Goal: Transaction & Acquisition: Purchase product/service

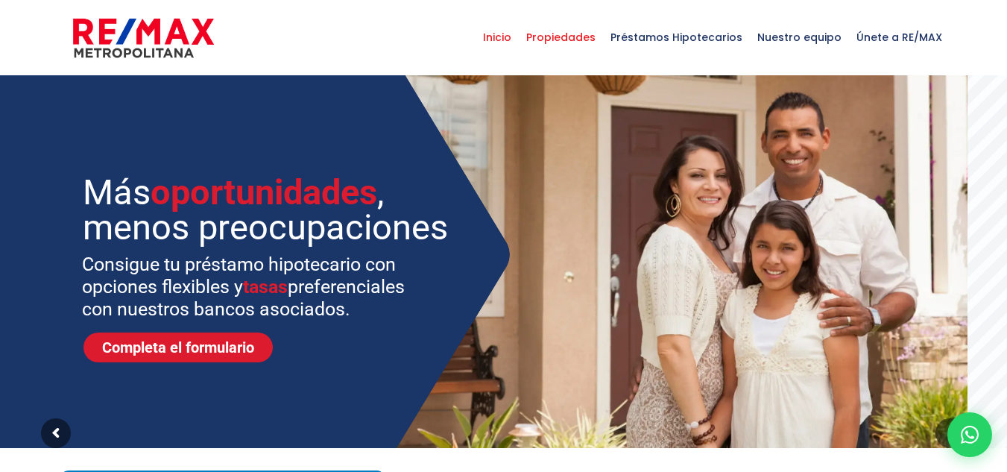
click at [566, 42] on span "Propiedades" at bounding box center [561, 37] width 84 height 45
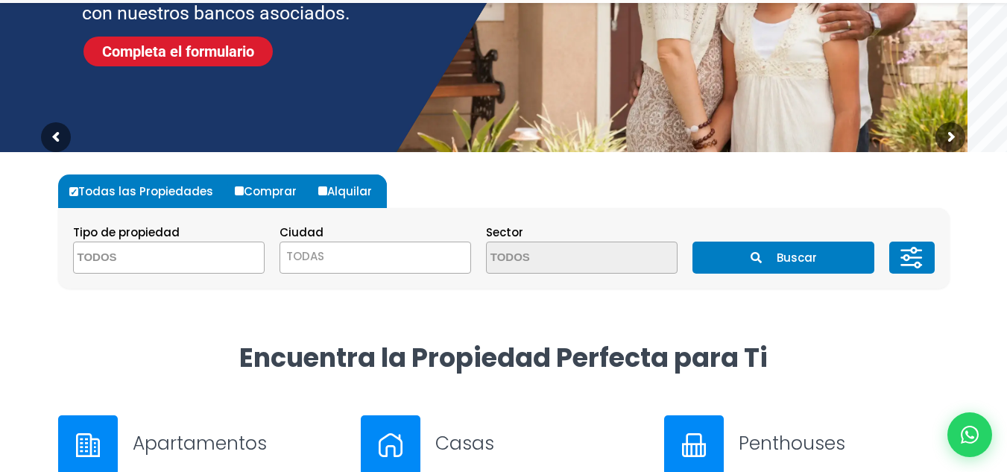
scroll to position [298, 0]
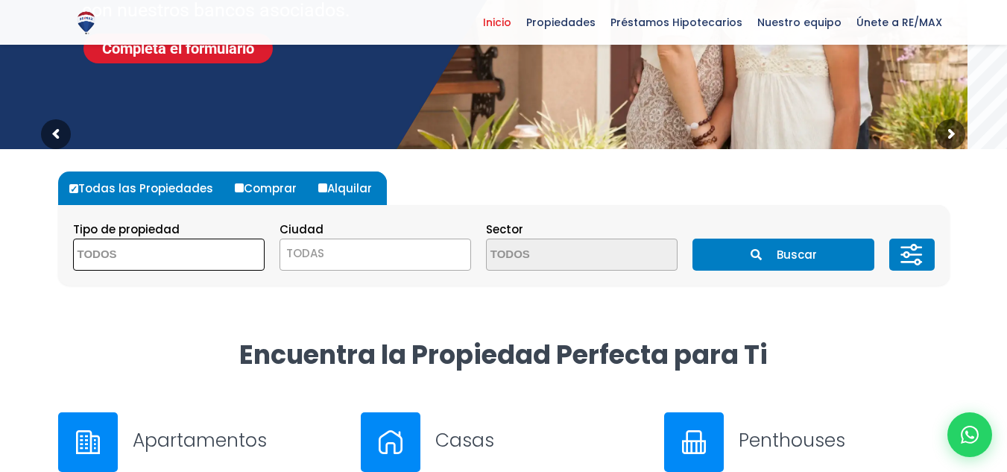
click at [209, 250] on span at bounding box center [168, 254] width 191 height 32
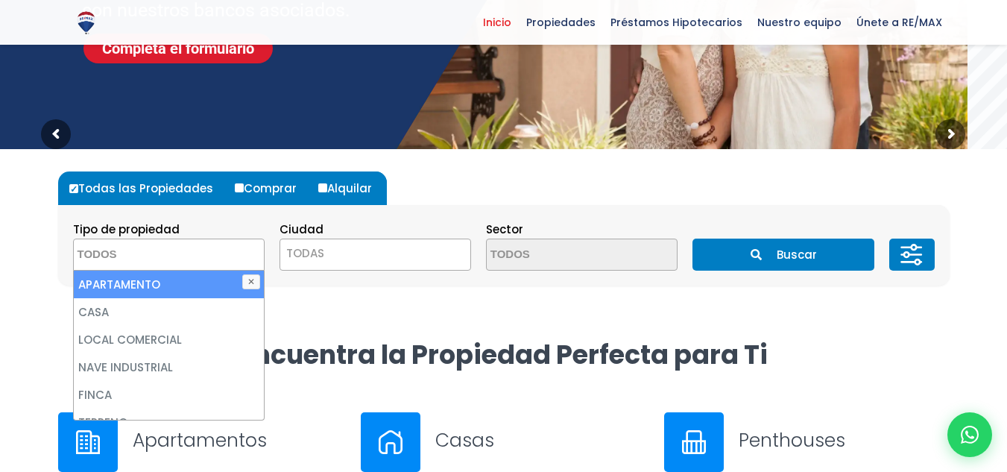
click at [192, 277] on li "APARTAMENTO" at bounding box center [169, 284] width 190 height 28
select select "apartment"
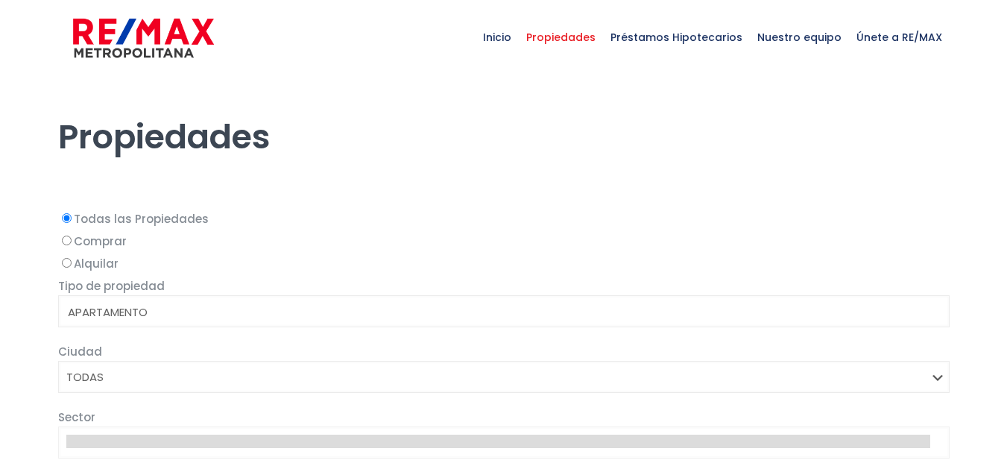
select select
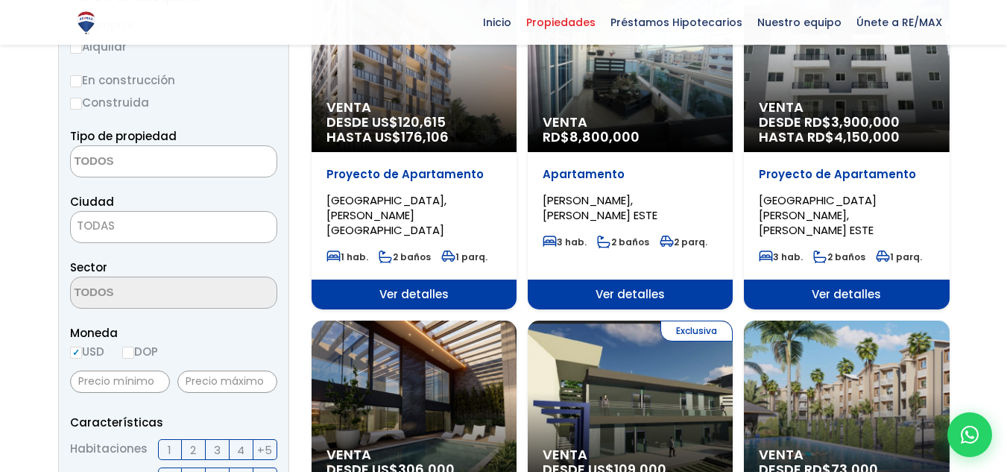
scroll to position [149, 0]
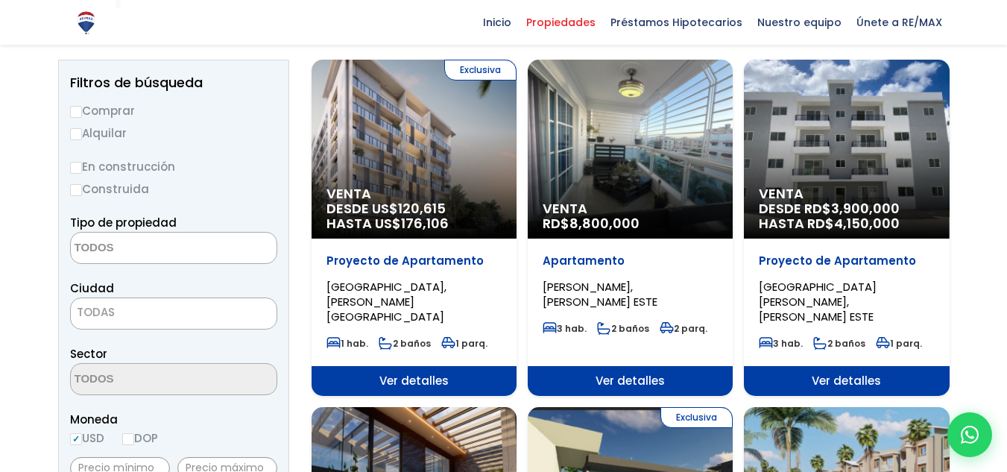
click at [90, 112] on label "Comprar" at bounding box center [173, 110] width 207 height 19
click at [82, 112] on input "Comprar" at bounding box center [76, 112] width 12 height 12
radio input "true"
click at [164, 241] on textarea "Search" at bounding box center [143, 248] width 145 height 32
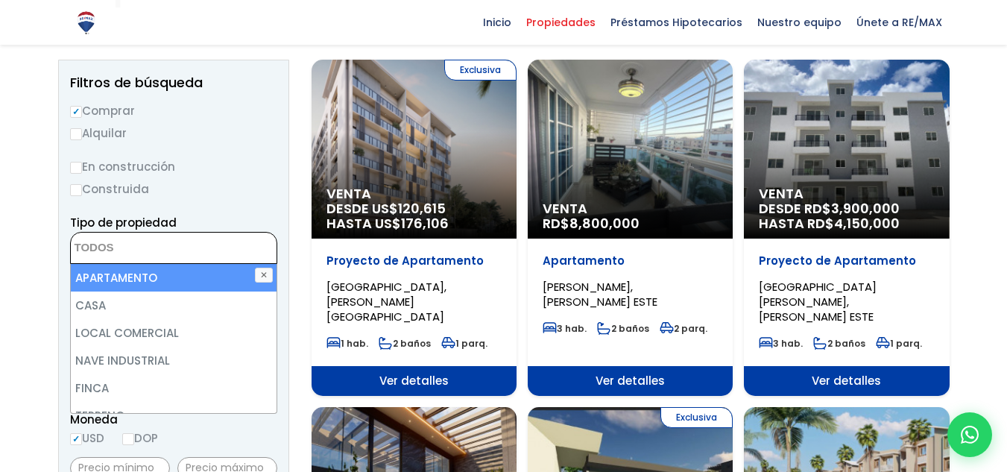
click at [147, 268] on li "APARTAMENTO" at bounding box center [174, 278] width 206 height 28
select select "apartment"
click at [248, 231] on div "Tipo de propiedad APARTAMENTO CASA LOCAL COMERCIAL NAVE INDUSTRIAL FINCA TERREN…" at bounding box center [173, 238] width 207 height 51
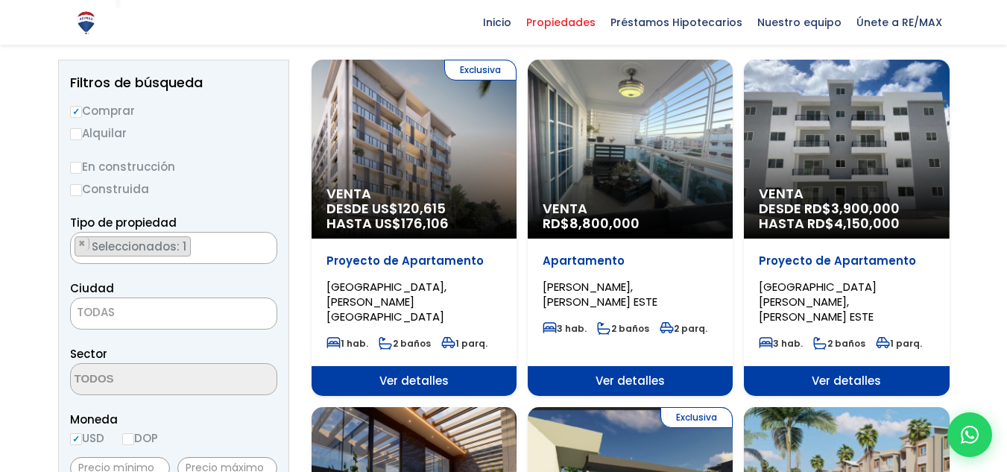
click at [206, 323] on span "TODAS" at bounding box center [173, 313] width 207 height 32
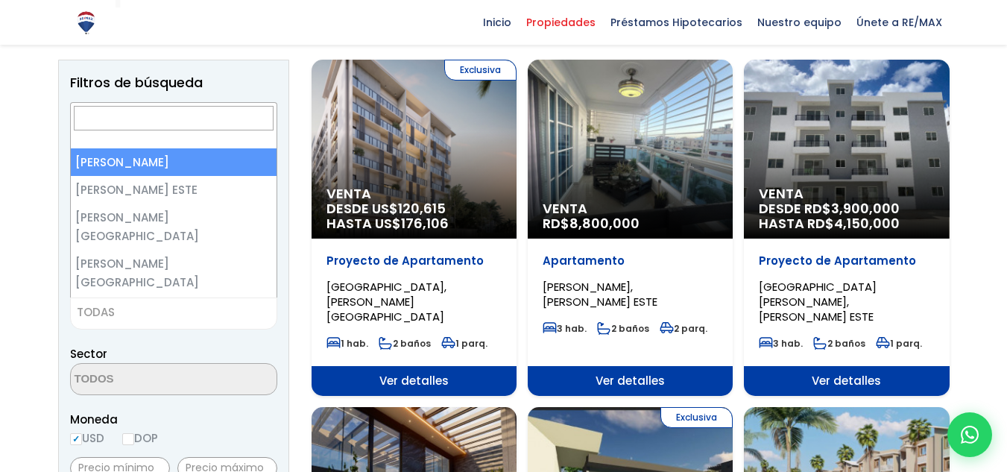
select select "1"
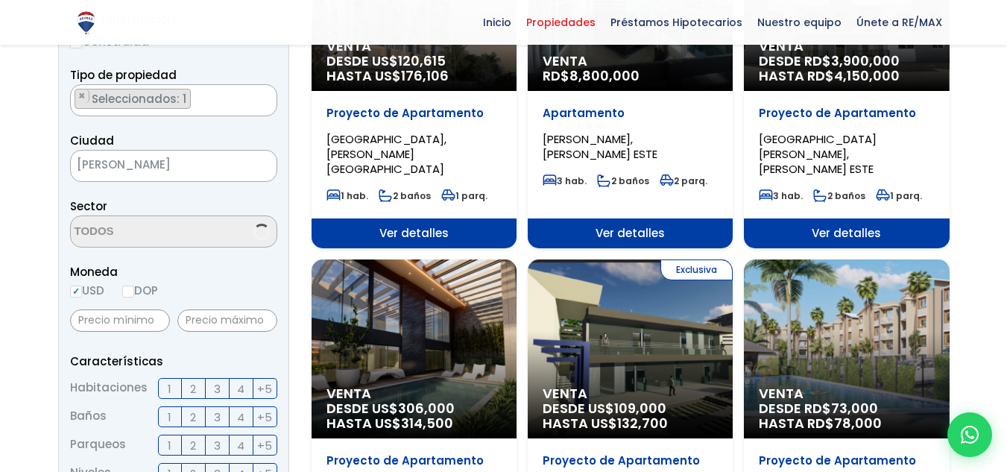
scroll to position [298, 0]
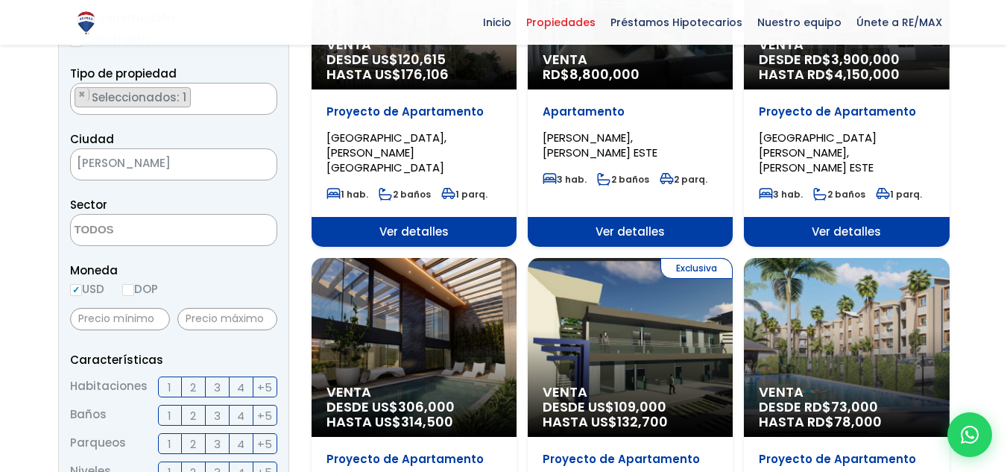
click at [234, 229] on span at bounding box center [173, 230] width 207 height 32
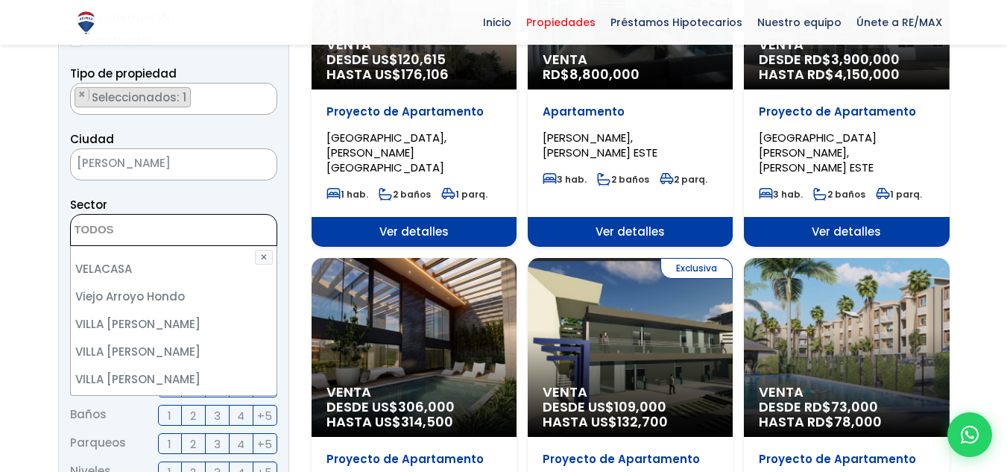
scroll to position [6739, 0]
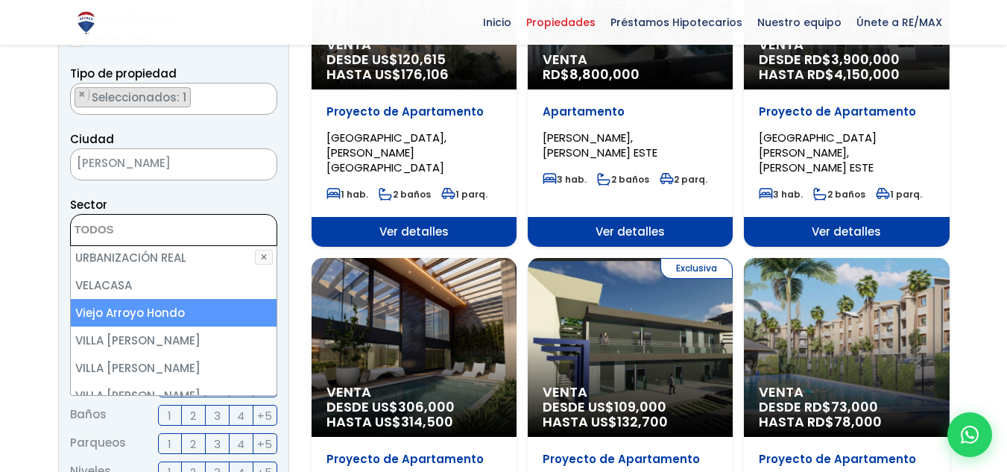
click at [207, 312] on li "Viejo Arroyo Hondo" at bounding box center [174, 313] width 206 height 28
select select "16301"
click at [157, 311] on li "Viejo Arroyo Hondo" at bounding box center [174, 313] width 206 height 28
click at [168, 312] on li "Viejo Arroyo Hondo" at bounding box center [174, 313] width 206 height 28
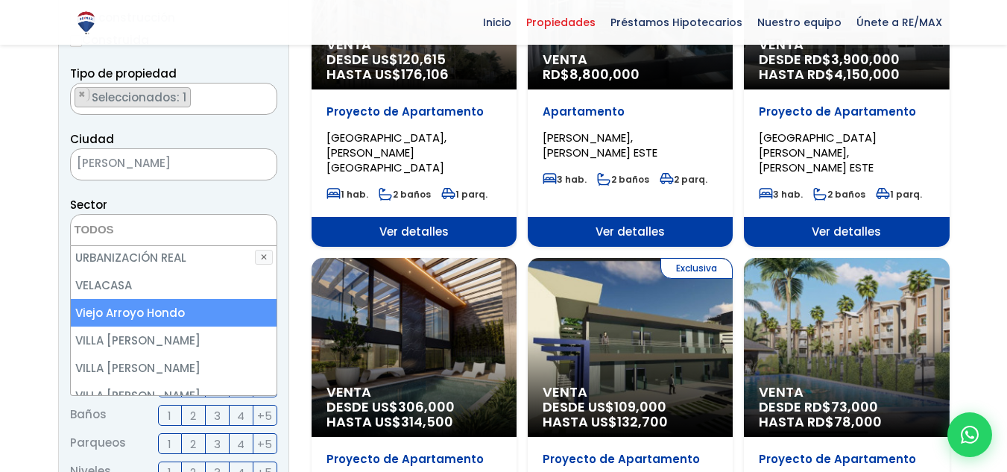
select select "16301"
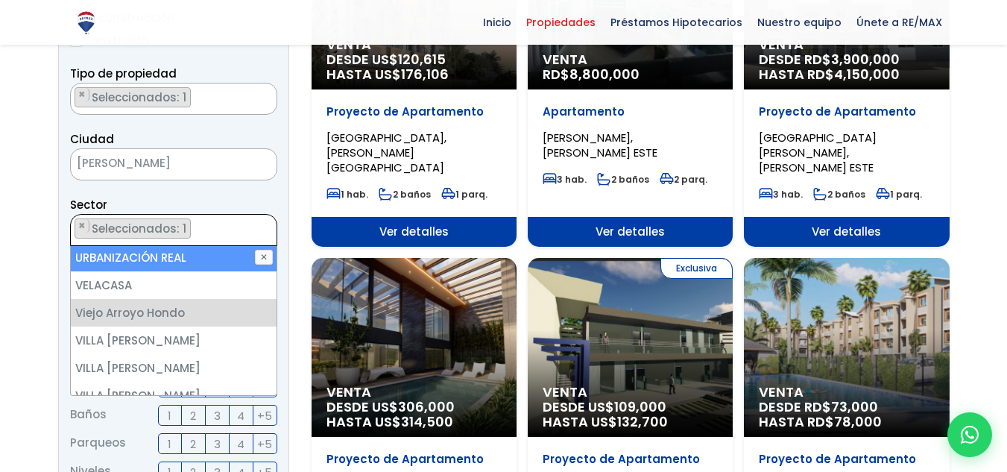
click at [235, 221] on ul "× Seleccionados: 1" at bounding box center [164, 231] width 187 height 32
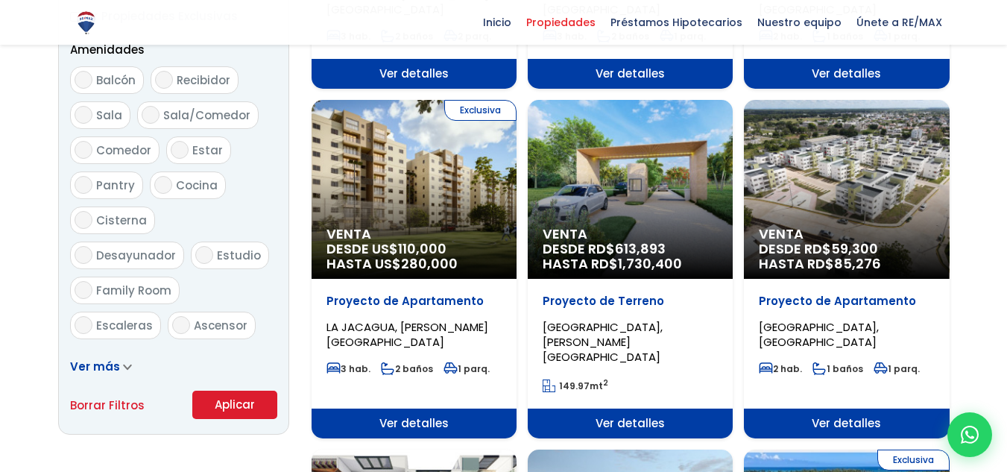
scroll to position [894, 0]
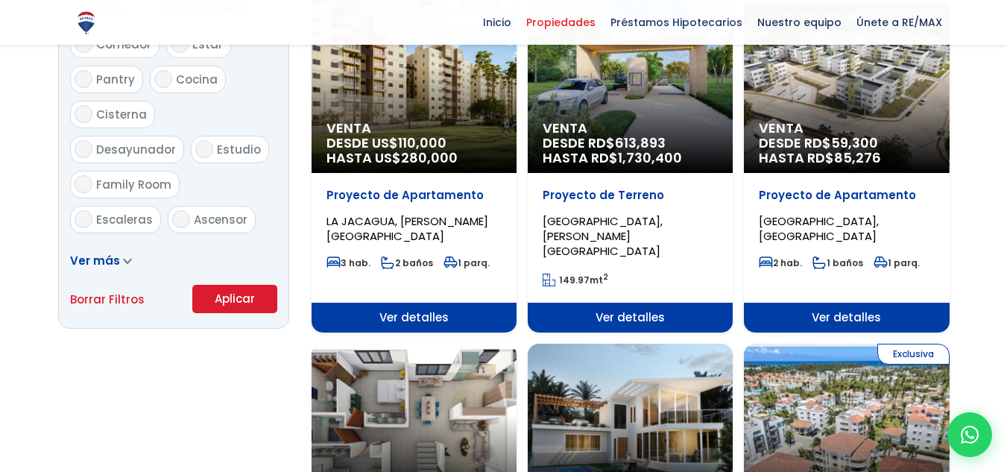
click at [238, 305] on button "Aplicar" at bounding box center [234, 299] width 85 height 28
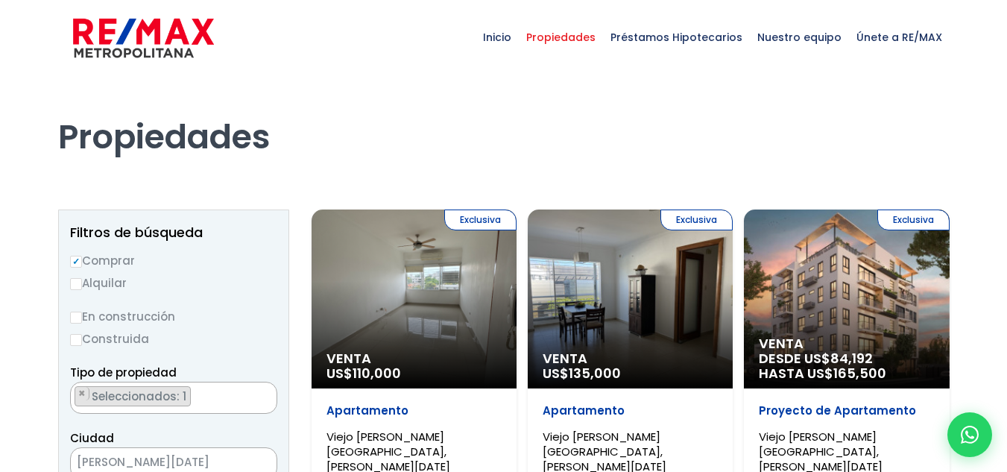
scroll to position [4164, 0]
select select "16301"
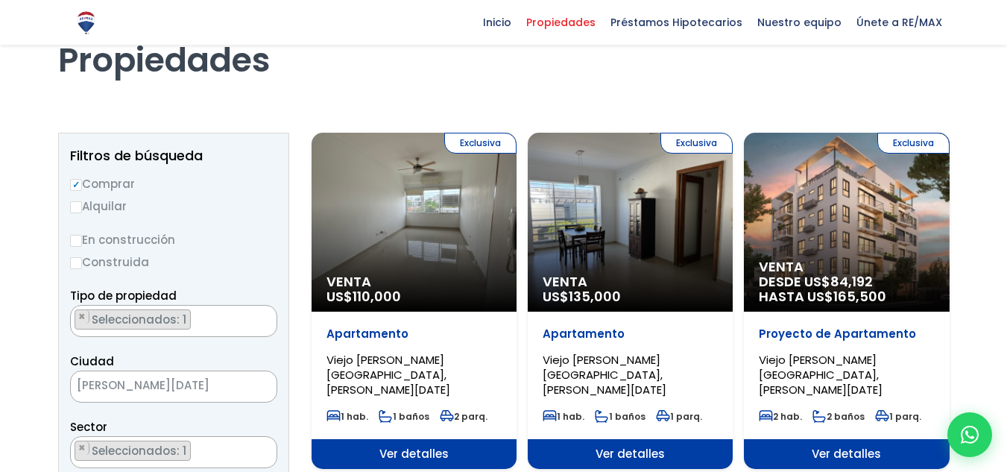
scroll to position [75, 0]
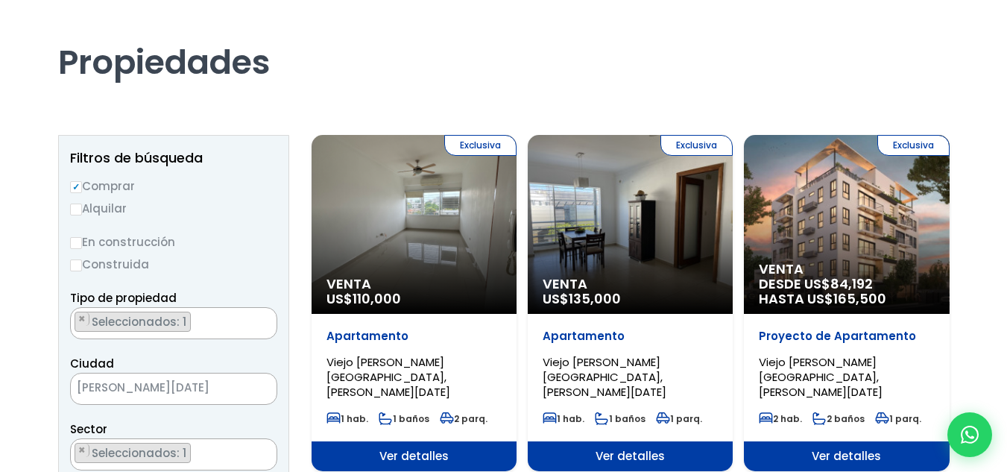
click at [437, 213] on div "Exclusiva Venta US$ 110,000" at bounding box center [413, 224] width 205 height 179
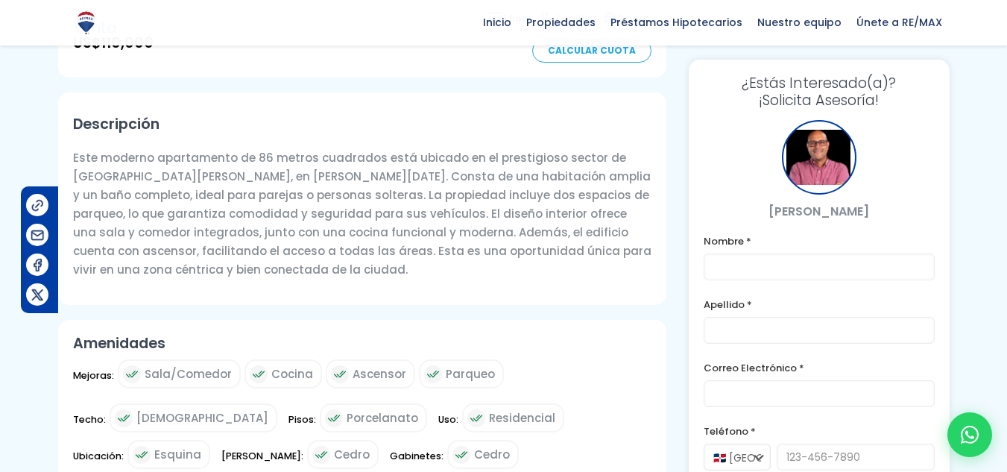
scroll to position [447, 0]
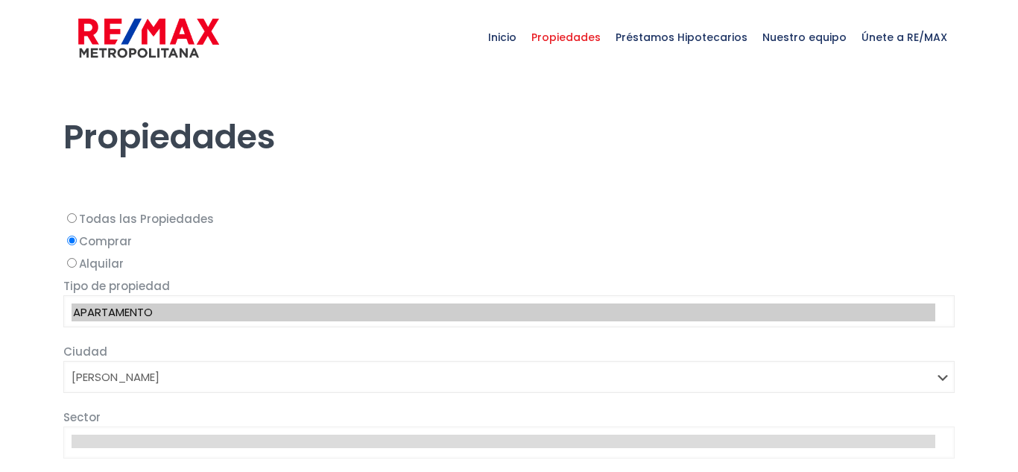
select select "1"
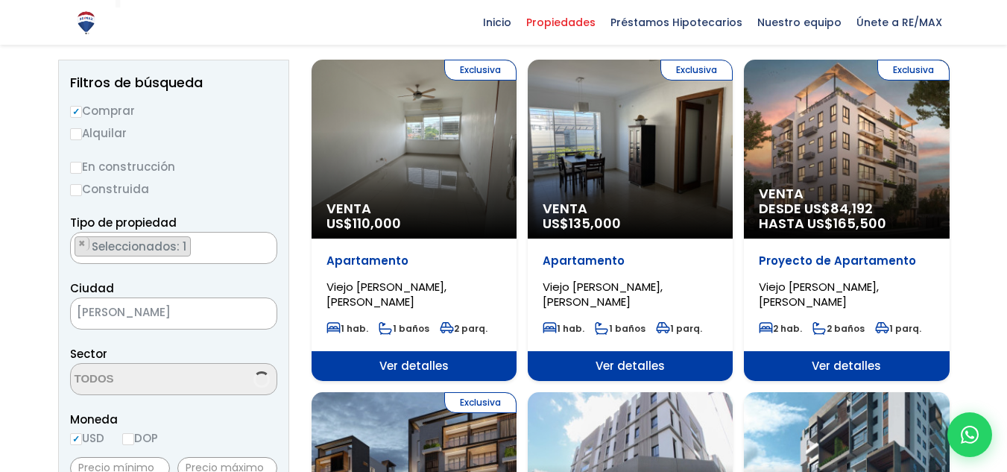
scroll to position [4164, 0]
select select "16301"
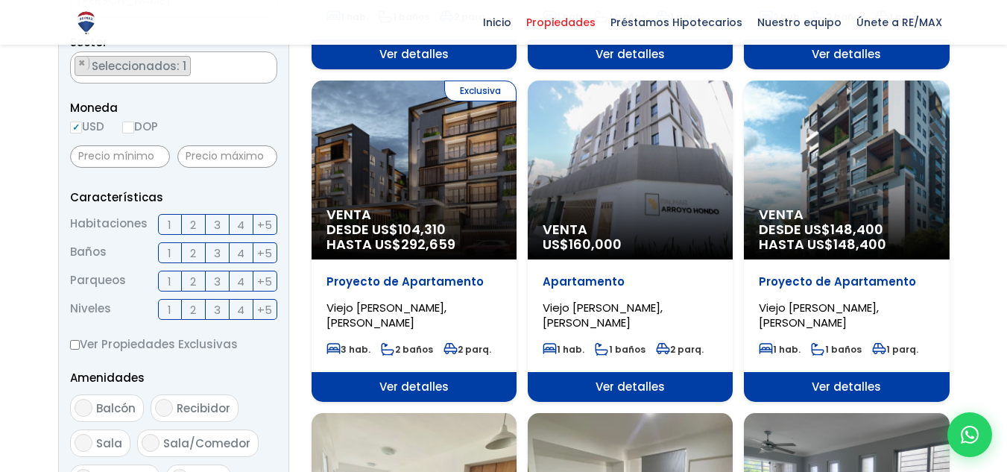
scroll to position [447, 0]
